Goal: Information Seeking & Learning: Find specific fact

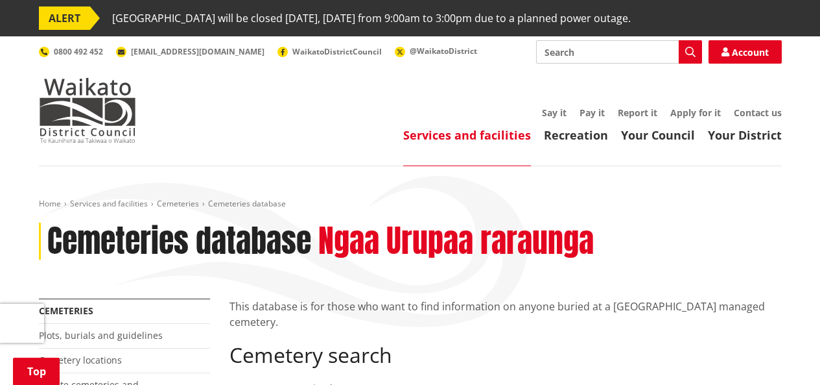
scroll to position [259, 0]
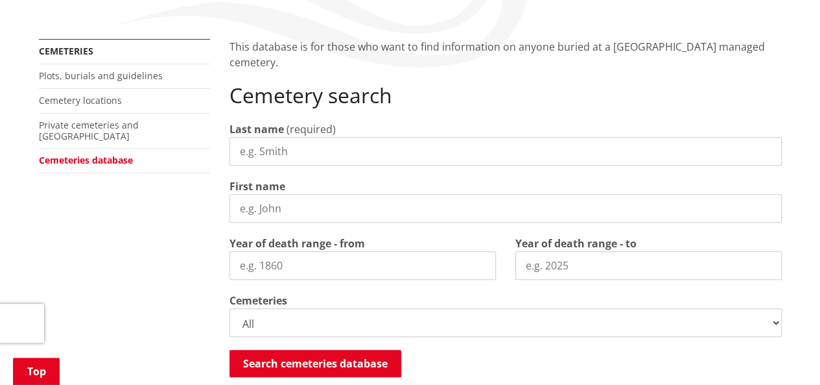
drag, startPoint x: 0, startPoint y: 0, endPoint x: 262, endPoint y: 147, distance: 300.2
click at [262, 147] on input "Last name" at bounding box center [506, 151] width 553 height 29
type input "[PERSON_NAME]"
click at [266, 193] on label "First name" at bounding box center [258, 186] width 56 height 16
click at [266, 194] on input "First name" at bounding box center [506, 208] width 553 height 29
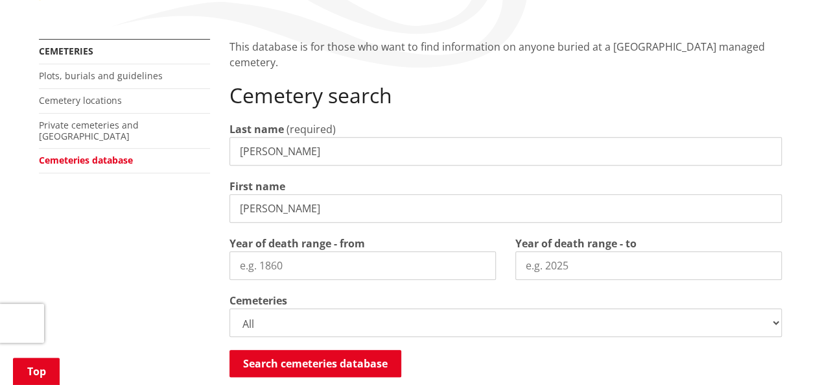
type input "[PERSON_NAME]"
click at [473, 359] on div "Search cemeteries database Searching..." at bounding box center [506, 364] width 553 height 29
click at [344, 357] on button "Search cemeteries database" at bounding box center [316, 363] width 172 height 27
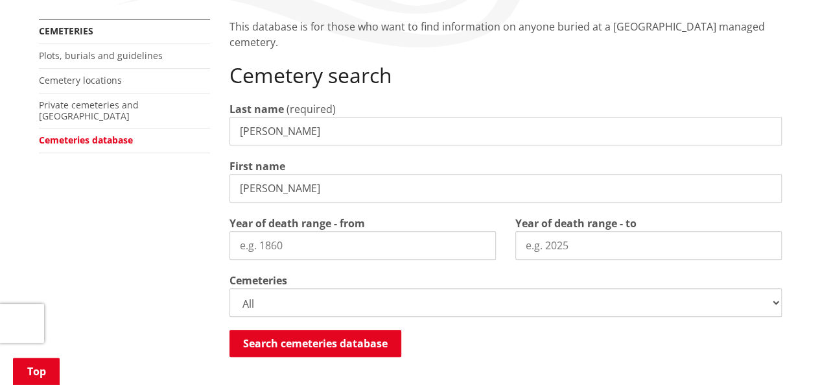
scroll to position [274, 0]
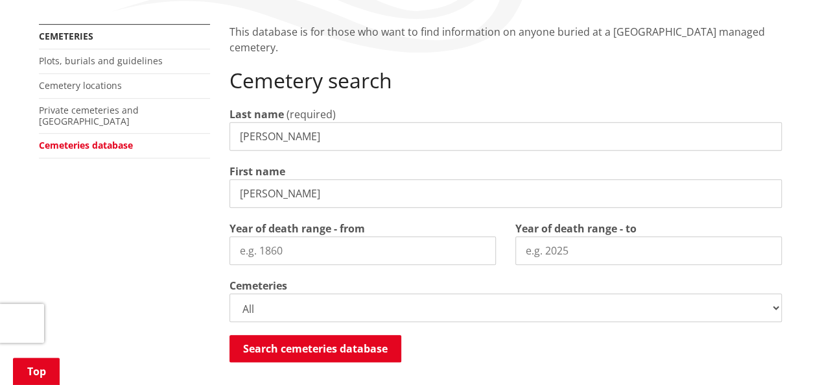
click at [536, 249] on input "Year of death range - to" at bounding box center [649, 250] width 267 height 29
click at [354, 252] on input "Year of death range - from" at bounding box center [363, 250] width 267 height 29
drag, startPoint x: 553, startPoint y: 252, endPoint x: 544, endPoint y: 251, distance: 9.1
click at [544, 251] on input "2009" at bounding box center [649, 250] width 267 height 29
click at [541, 251] on input "20010" at bounding box center [649, 250] width 267 height 29
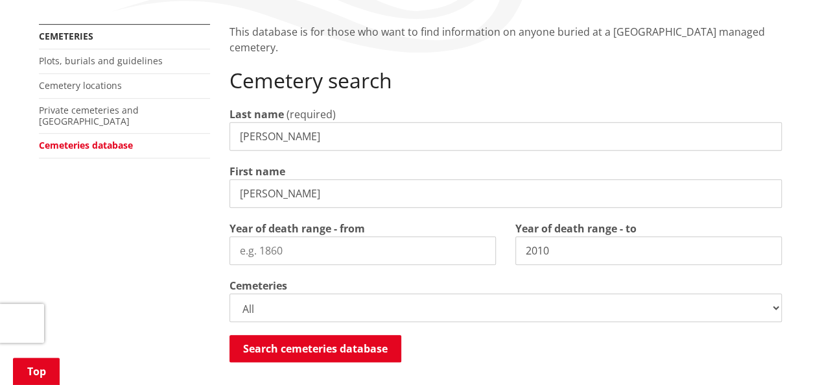
type input "2010"
click at [261, 256] on input "Year of death range - from" at bounding box center [363, 250] width 267 height 29
type input "2000"
click at [148, 296] on div "More from this section Cemeteries Plots, burials and guidelines Cemetery locati…" at bounding box center [410, 322] width 763 height 596
click at [293, 194] on input "[PERSON_NAME]" at bounding box center [506, 193] width 553 height 29
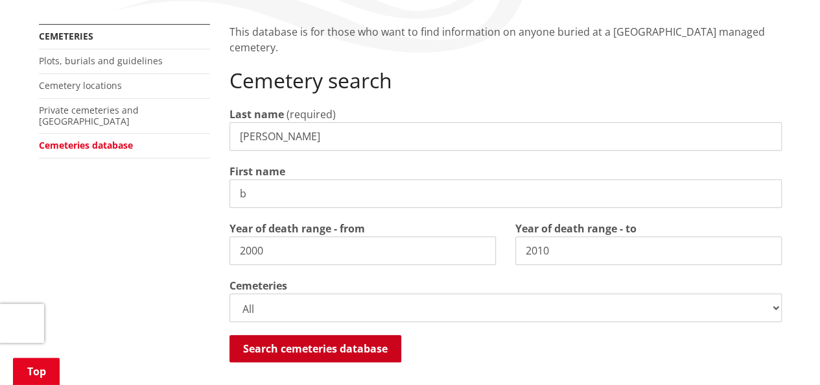
type input "b"
click at [321, 346] on button "Search cemeteries database" at bounding box center [316, 348] width 172 height 27
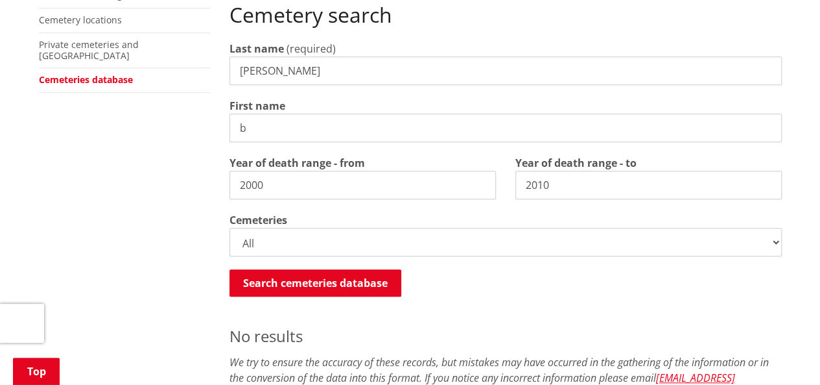
scroll to position [339, 0]
click at [249, 242] on select "All Gordonton Ashes Memorial Berm Gordonton Lawn [GEOGRAPHIC_DATA] Octagonal As…" at bounding box center [506, 242] width 553 height 29
click at [230, 228] on select "All Gordonton Ashes Memorial Berm Gordonton Lawn [GEOGRAPHIC_DATA] Octagonal As…" at bounding box center [506, 242] width 553 height 29
drag, startPoint x: 259, startPoint y: 122, endPoint x: 221, endPoint y: 128, distance: 39.4
click at [221, 128] on div "This database is for those who want to find information on anyone buried at a […" at bounding box center [506, 257] width 572 height 596
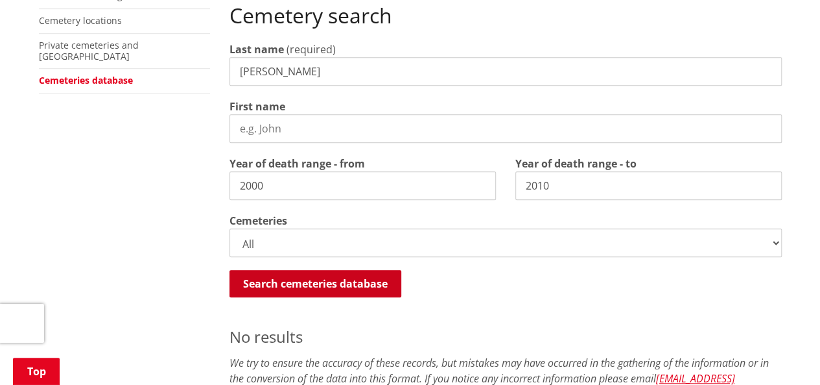
click at [306, 285] on button "Search cemeteries database" at bounding box center [316, 283] width 172 height 27
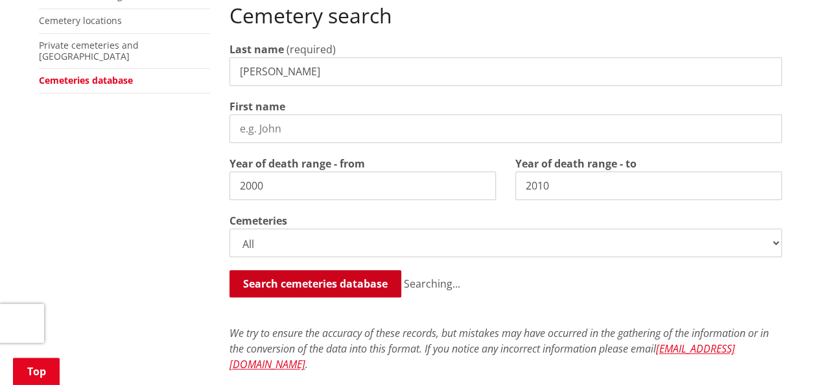
scroll to position [664, 0]
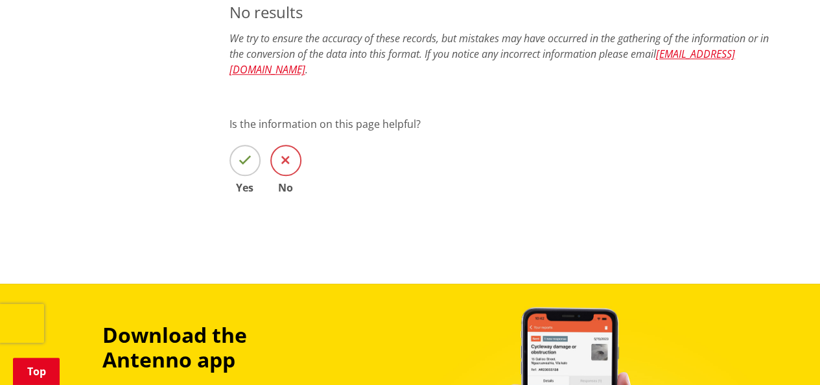
click at [281, 151] on span at bounding box center [285, 160] width 31 height 31
click at [0, 0] on input "No" at bounding box center [0, 0] width 0 height 0
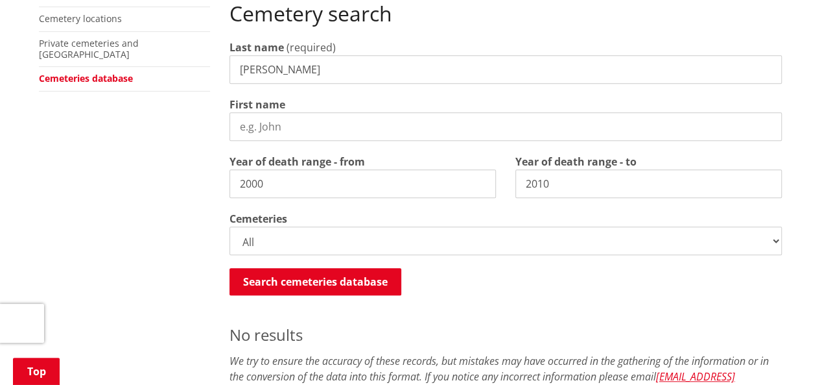
scroll to position [339, 0]
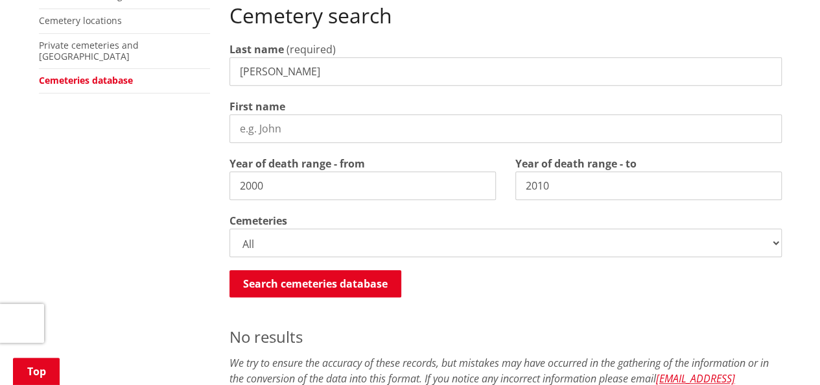
drag, startPoint x: 333, startPoint y: 69, endPoint x: 30, endPoint y: 77, distance: 303.6
click at [30, 77] on div "More from this section Cemeteries Plots, burials and guidelines Cemetery locati…" at bounding box center [410, 288] width 763 height 658
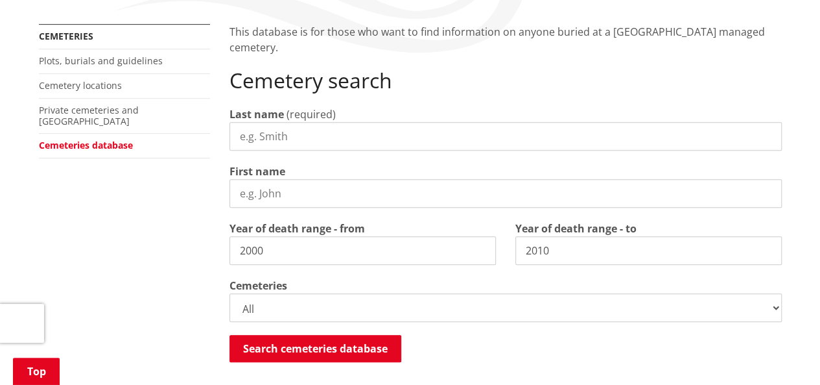
click at [292, 190] on input "First name" at bounding box center [506, 193] width 553 height 29
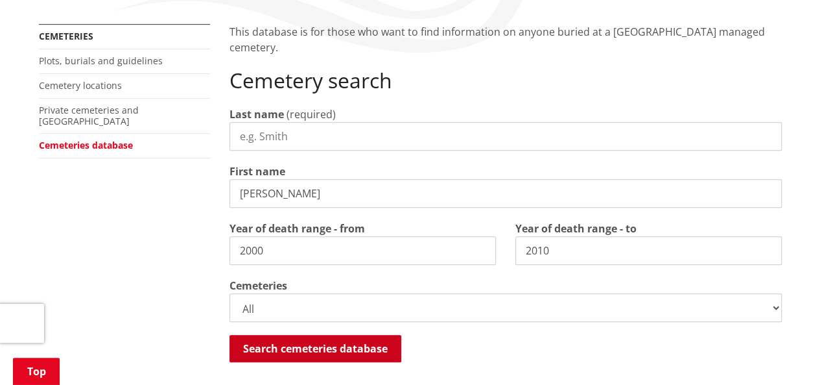
type input "[PERSON_NAME]"
click at [341, 346] on button "Search cemeteries database" at bounding box center [316, 348] width 172 height 27
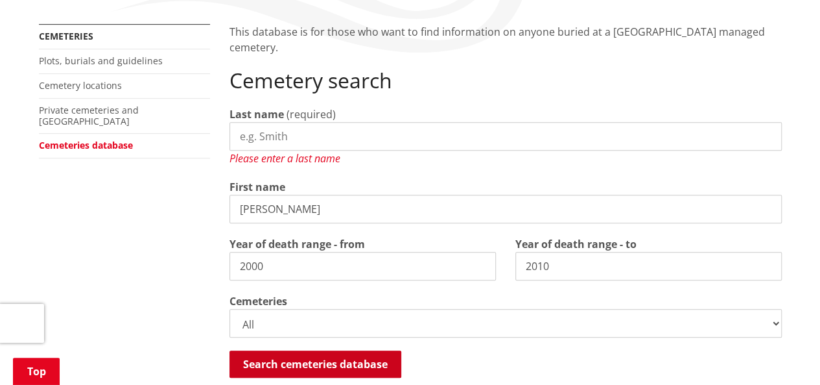
scroll to position [380, 0]
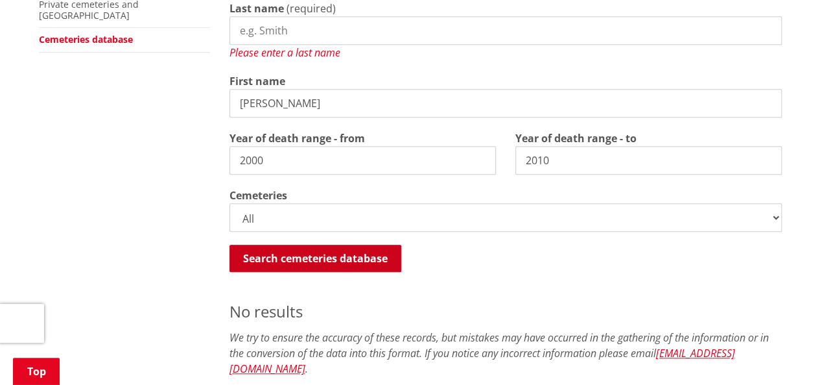
click at [350, 259] on button "Search cemeteries database" at bounding box center [316, 258] width 172 height 27
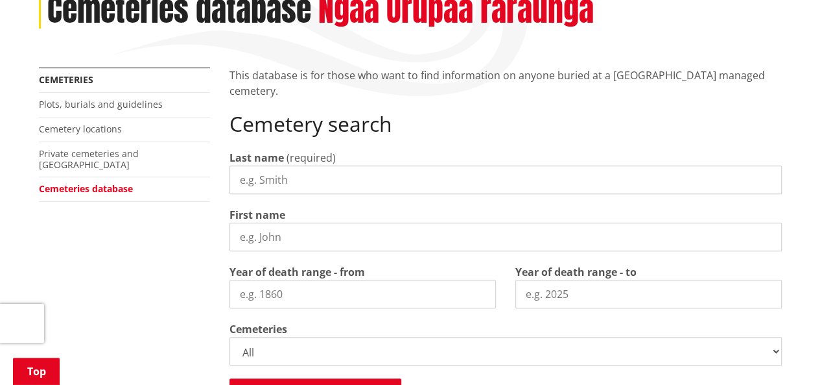
scroll to position [259, 0]
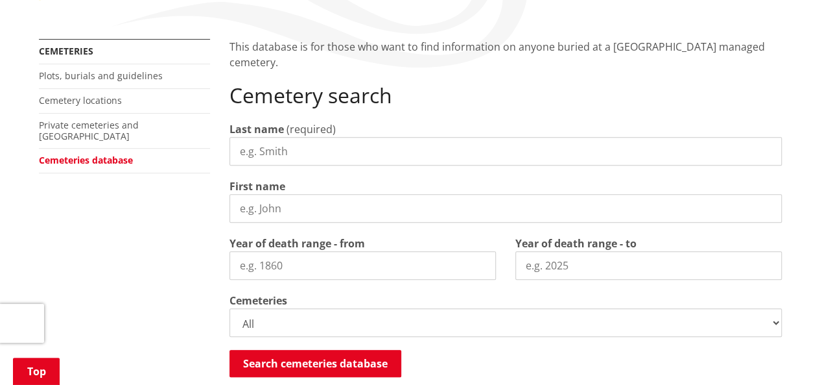
click at [257, 156] on input "Last name" at bounding box center [506, 151] width 553 height 29
type input "[PERSON_NAME]"
click at [563, 270] on input "Year of death range - to" at bounding box center [649, 265] width 267 height 29
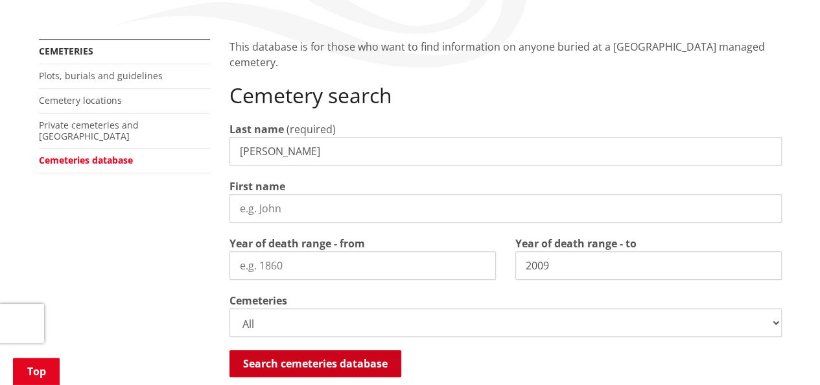
type input "2009"
click at [290, 369] on button "Search cemeteries database" at bounding box center [316, 363] width 172 height 27
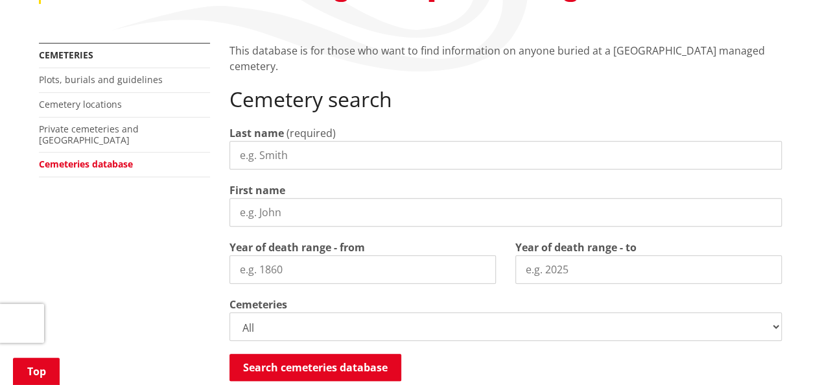
scroll to position [324, 0]
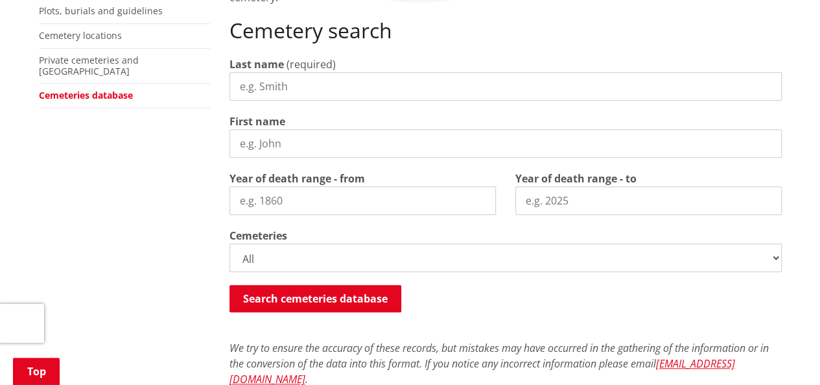
click at [281, 76] on input "Last name" at bounding box center [506, 86] width 553 height 29
click at [259, 124] on label "First name" at bounding box center [258, 122] width 56 height 16
click at [259, 129] on input "First name" at bounding box center [506, 143] width 553 height 29
type input "v"
paste input "Bronek"
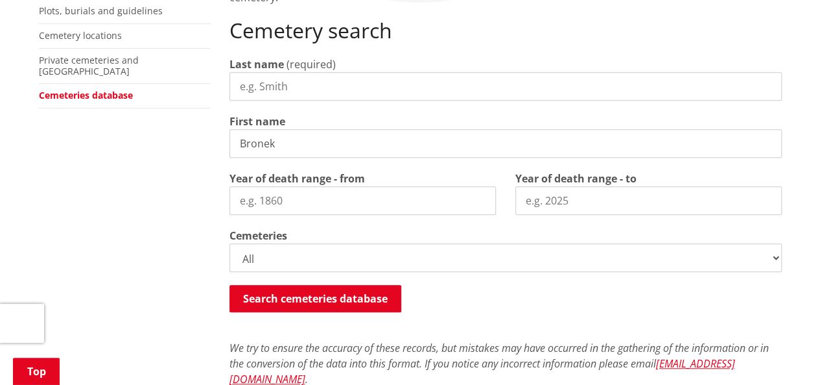
type input "Bronek"
click at [299, 195] on input "Year of death range - from" at bounding box center [363, 200] width 267 height 29
type input "2000"
click at [553, 200] on input "Year of death range - to" at bounding box center [649, 200] width 267 height 29
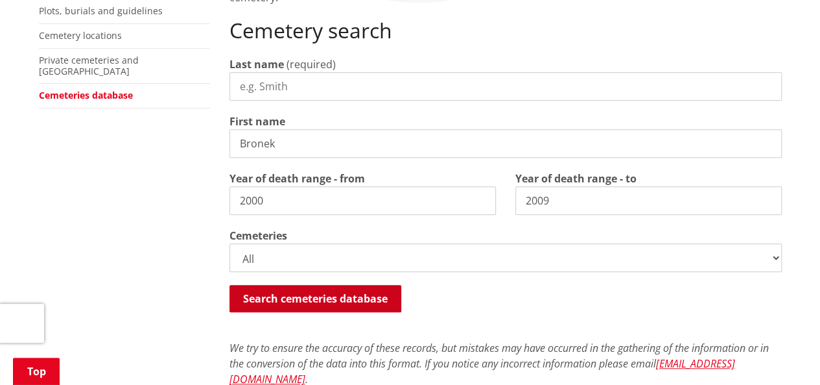
type input "2009"
click at [311, 294] on button "Search cemeteries database" at bounding box center [316, 298] width 172 height 27
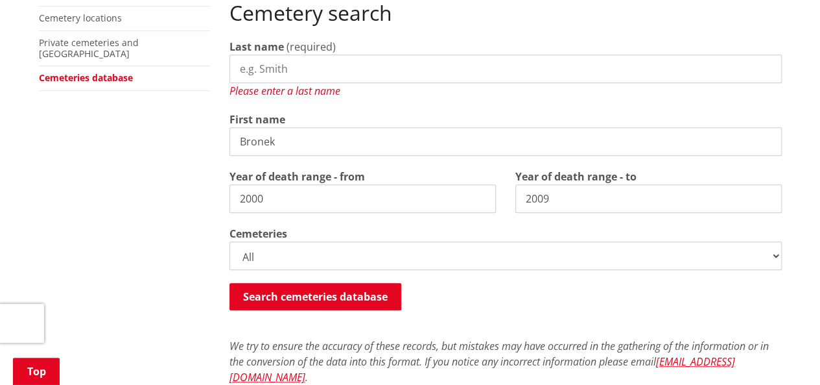
scroll to position [250, 0]
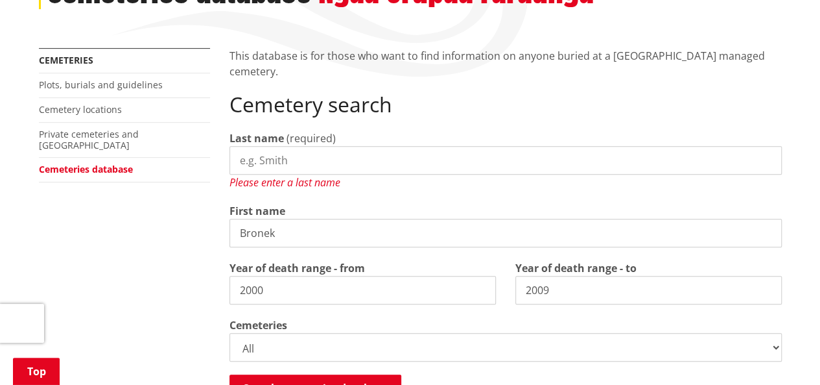
click at [247, 161] on input "Last name" at bounding box center [506, 160] width 553 height 29
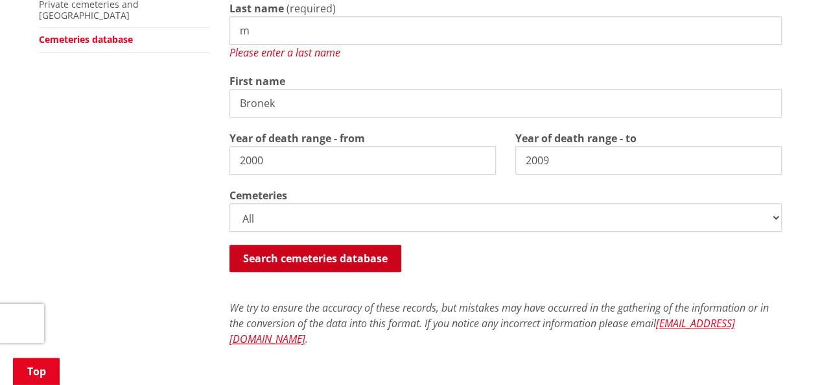
type input "m"
click at [347, 257] on button "Search cemeteries database" at bounding box center [316, 258] width 172 height 27
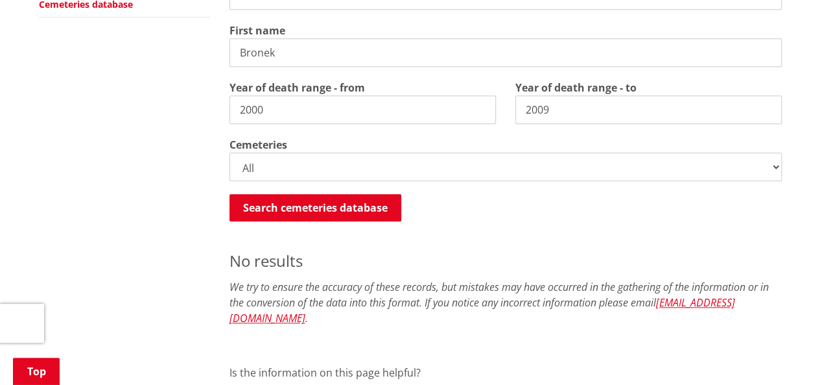
scroll to position [274, 0]
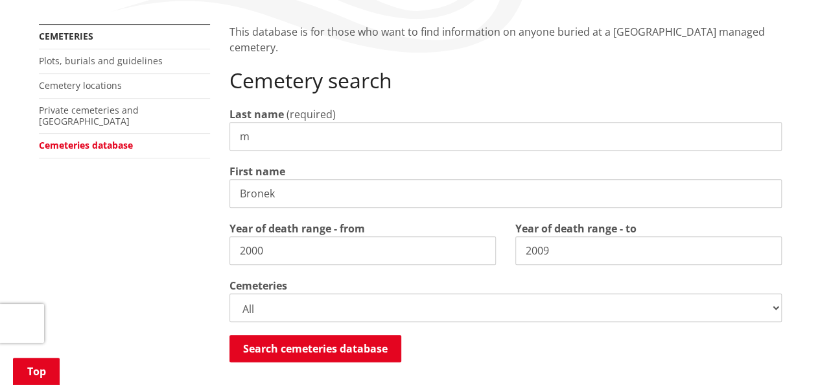
drag, startPoint x: 286, startPoint y: 192, endPoint x: 247, endPoint y: 194, distance: 39.0
click at [247, 194] on input "Bronek" at bounding box center [506, 193] width 553 height 29
type input "B"
drag, startPoint x: 265, startPoint y: 136, endPoint x: 191, endPoint y: 123, distance: 75.1
click at [191, 123] on div "More from this section Cemeteries Plots, burials and guidelines Cemetery locati…" at bounding box center [410, 322] width 763 height 596
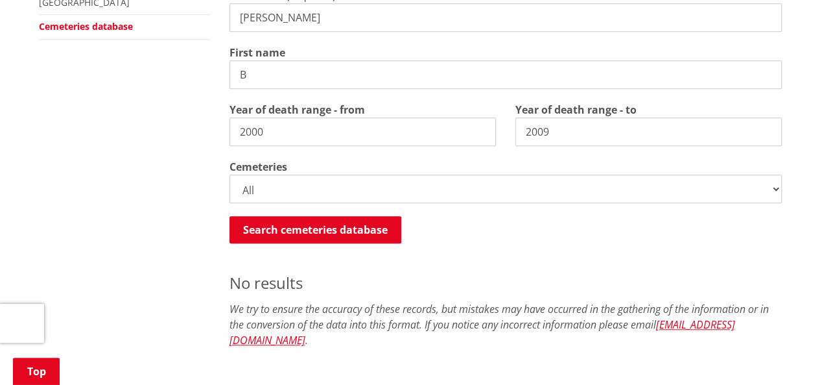
scroll to position [404, 0]
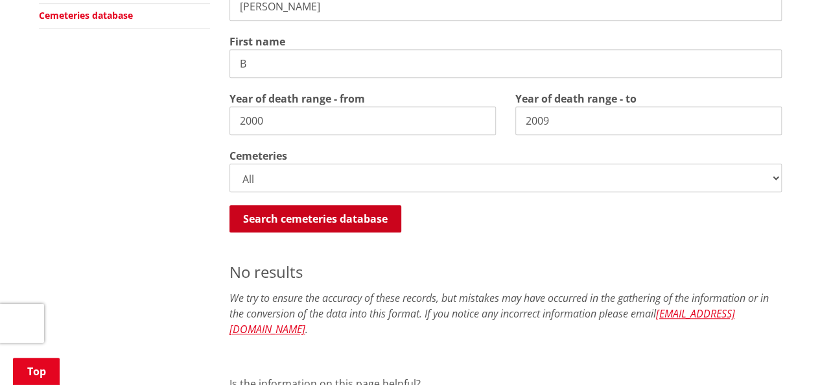
type input "[PERSON_NAME]"
click at [305, 216] on button "Search cemeteries database" at bounding box center [316, 218] width 172 height 27
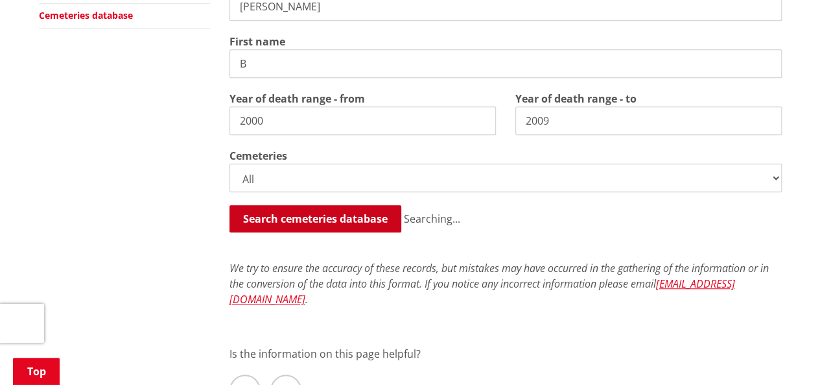
scroll to position [664, 0]
